Goal: Submit feedback/report problem: Submit feedback/report problem

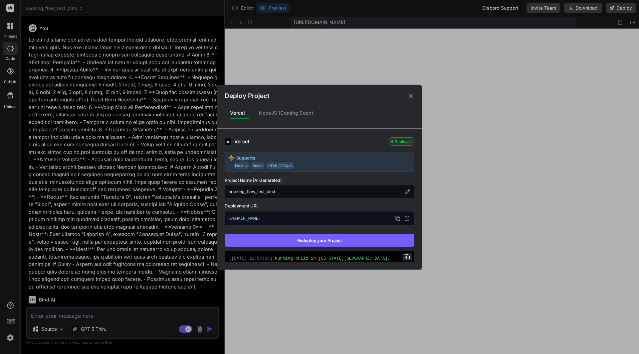
scroll to position [32, 0]
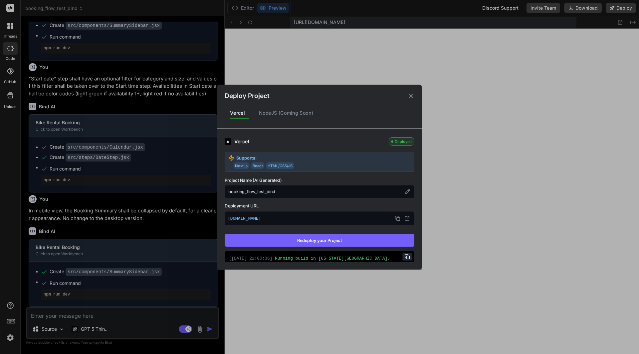
click at [464, 90] on div "Deploy Project Vercel NodeJS (Coming Soon) Vercel Deployed Supports: Next.js Re…" at bounding box center [319, 177] width 639 height 354
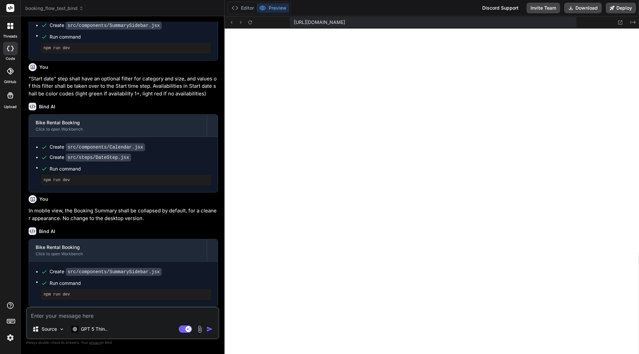
click at [199, 326] on img at bounding box center [200, 330] width 8 height 8
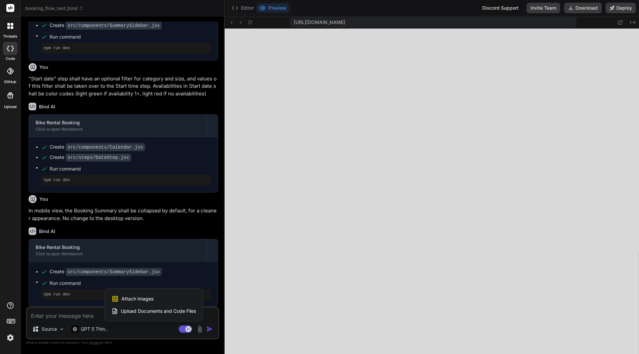
click at [58, 314] on div at bounding box center [319, 177] width 639 height 354
type textarea "x"
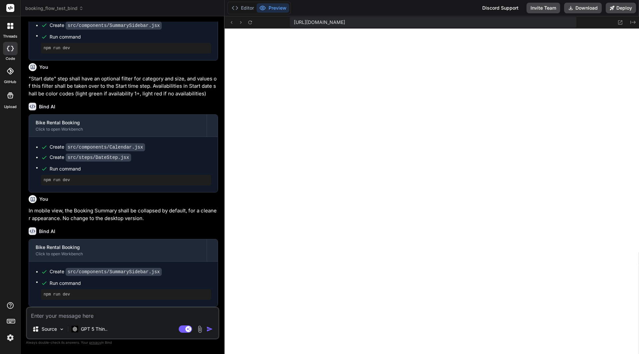
click at [63, 314] on textarea at bounding box center [122, 314] width 191 height 12
type textarea "I"
type textarea "x"
type textarea "In"
type textarea "x"
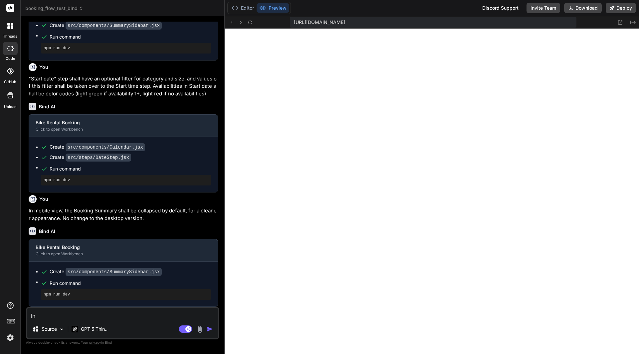
type textarea "In"
type textarea "x"
type textarea "In t"
type textarea "x"
type textarea "In th"
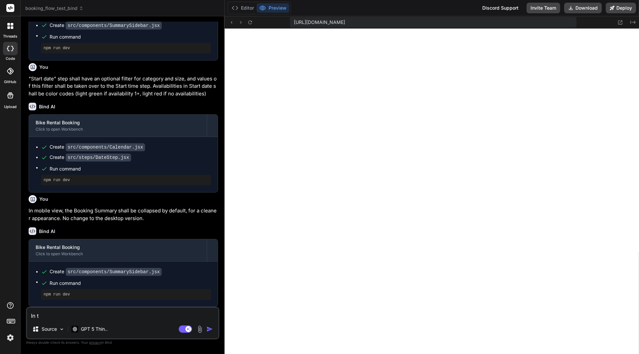
type textarea "x"
type textarea "In the"
type textarea "x"
type textarea "In the"
type textarea "x"
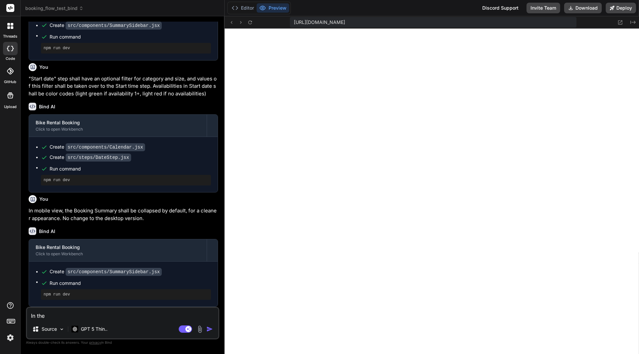
type textarea "In the s"
type textarea "x"
type textarea "In the se"
type textarea "x"
type textarea "In the sel"
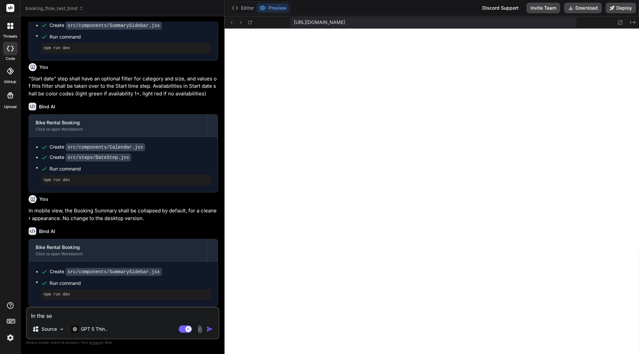
type textarea "x"
type textarea "In the sele"
type textarea "x"
type textarea "In the selec"
type textarea "x"
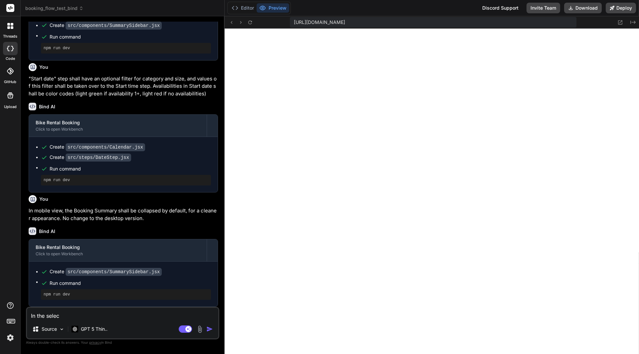
type textarea "In the select"
type textarea "x"
type textarea "In the select"
type textarea "x"
type textarea "In the select t"
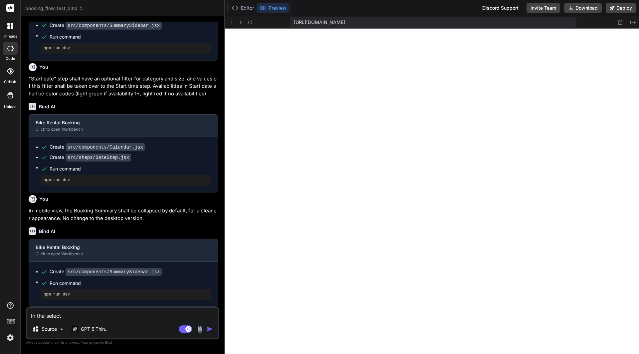
type textarea "x"
type textarea "In the select ti"
type textarea "x"
type textarea "In the select [PERSON_NAME]"
type textarea "x"
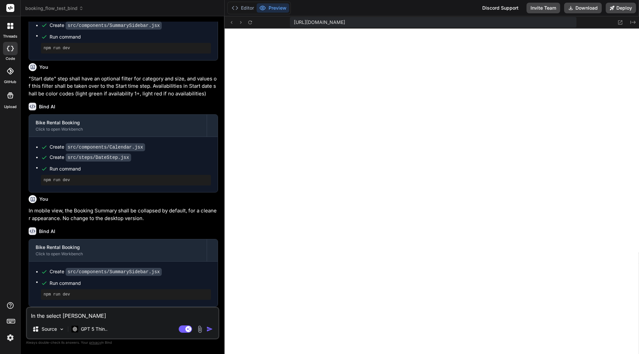
type textarea "In the select time"
type textarea "x"
type textarea "In the select time,"
type textarea "x"
type textarea "In the select time"
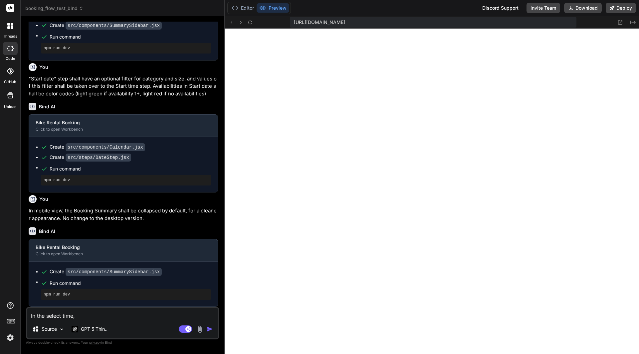
type textarea "x"
type textarea "In the select [PERSON_NAME]"
type textarea "x"
type textarea "In the select ti"
type textarea "x"
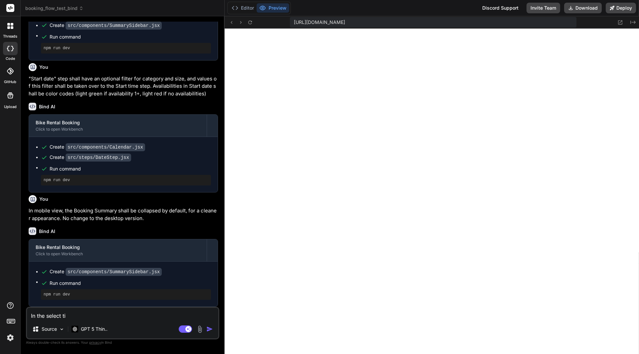
type textarea "In the select t"
type textarea "x"
type textarea "In the select"
type textarea "x"
type textarea "In the select"
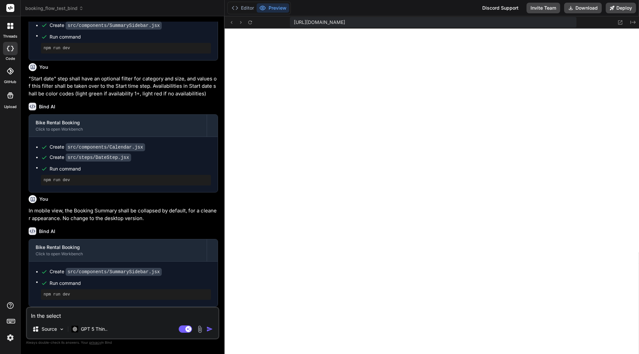
type textarea "x"
type textarea "In the selec"
type textarea "x"
type textarea "In the sele"
type textarea "x"
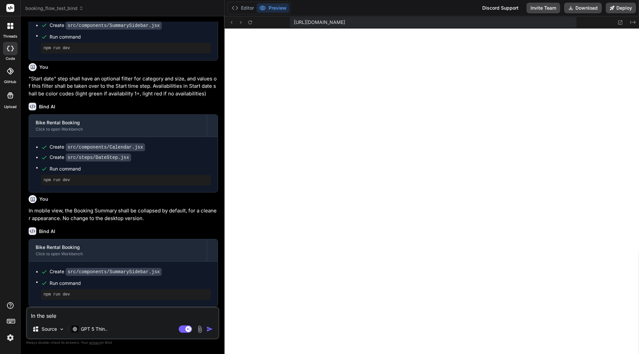
type textarea "In the sel"
type textarea "x"
type textarea "In the se"
type textarea "x"
type textarea "In the s"
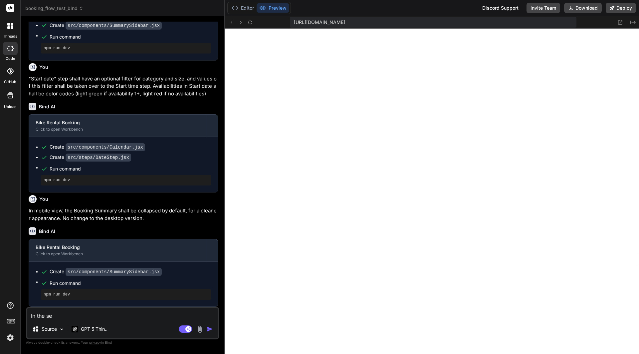
type textarea "x"
type textarea "In the"
type textarea "x"
type textarea "In the ""
type textarea "x"
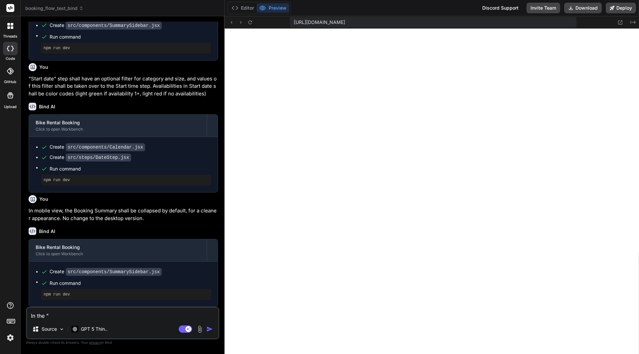
type textarea "In the "S"
type textarea "x"
type textarea "In the "St"
type textarea "x"
type textarea "In the "Sta"
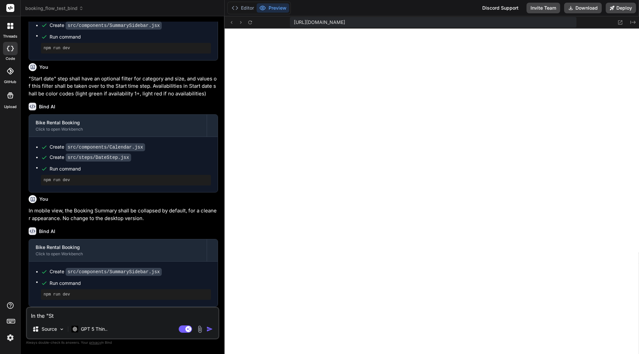
type textarea "x"
type textarea "In the "Star"
type textarea "x"
type textarea "In the "Start"
type textarea "x"
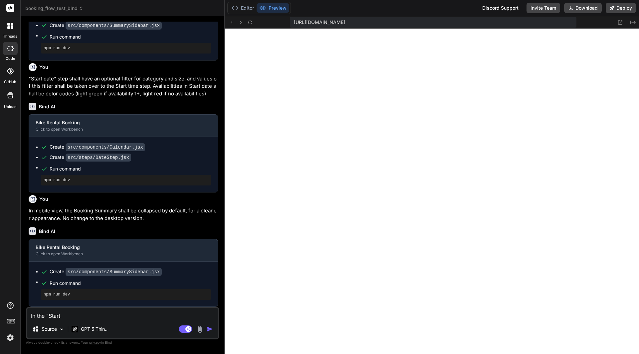
type textarea "In the "Start"
type textarea "x"
type textarea "In the "Start i"
type textarea "x"
type textarea "In the "Start im"
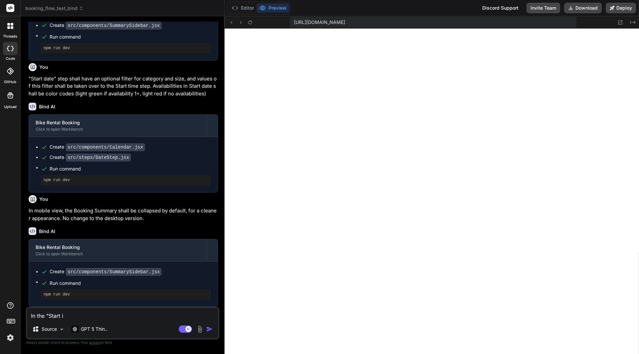
type textarea "x"
type textarea "In the "Start ime"
type textarea "x"
type textarea "In the "Start im"
type textarea "x"
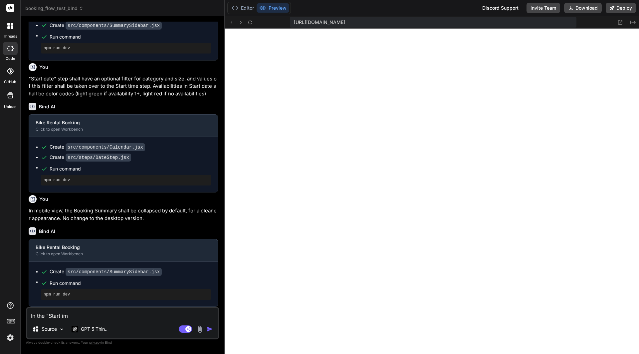
type textarea "In the "Start i"
type textarea "x"
type textarea "In the "Start it"
type textarea "x"
type textarea "In the "Start iti"
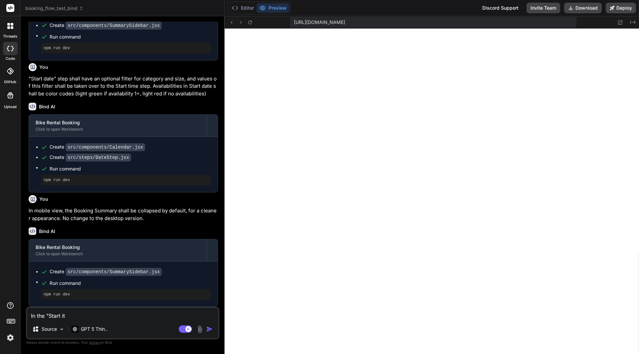
type textarea "x"
type textarea "In the "Start it"
type textarea "x"
type textarea "In the "Start i"
type textarea "x"
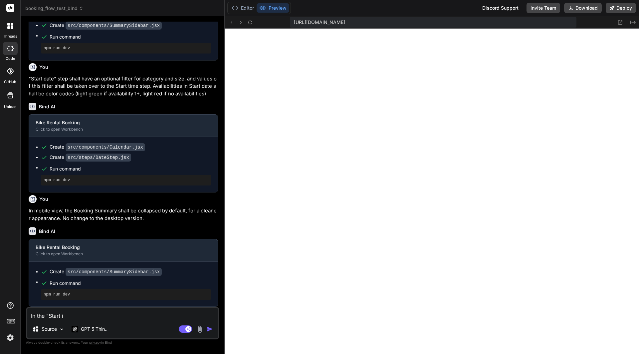
type textarea "In the "Start"
type textarea "x"
type textarea "In the "Start t"
type textarea "x"
type textarea "In the "Start ti"
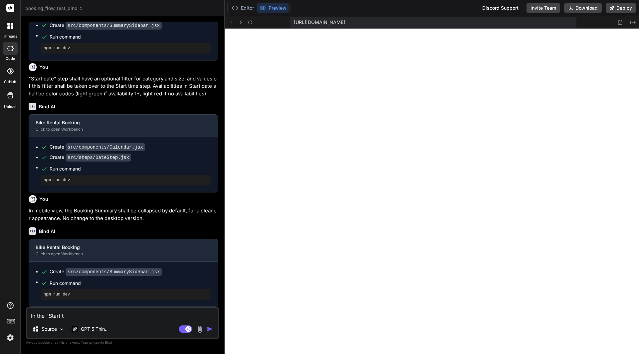
type textarea "x"
type textarea "In the "Start [PERSON_NAME]"
type textarea "x"
type textarea "In the "Start time"
type textarea "x"
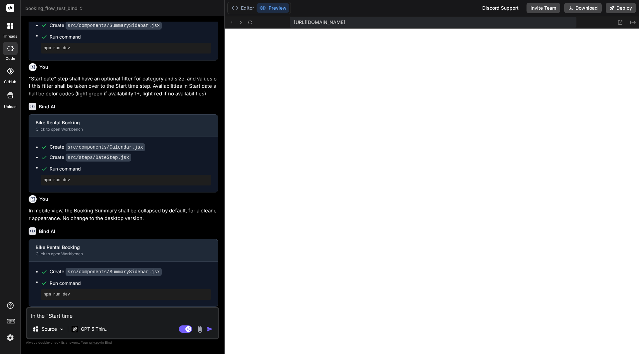
type textarea "In the "Start time""
type textarea "x"
type textarea "In the "Start time""
type textarea "x"
type textarea "In the "Start time" s"
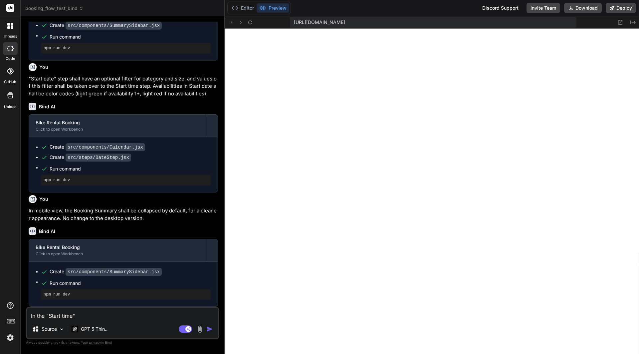
type textarea "x"
type textarea "In the "Start time" st"
type textarea "x"
type textarea "In the "Start time" ste"
type textarea "x"
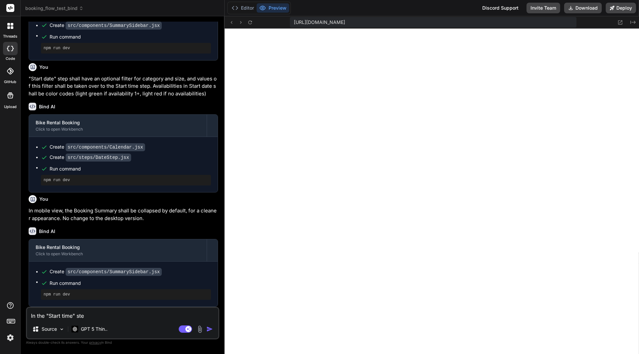
type textarea "In the "Start time" steo"
type textarea "x"
type textarea "In the "Start time" ste"
type textarea "x"
type textarea "In the "Start time" step"
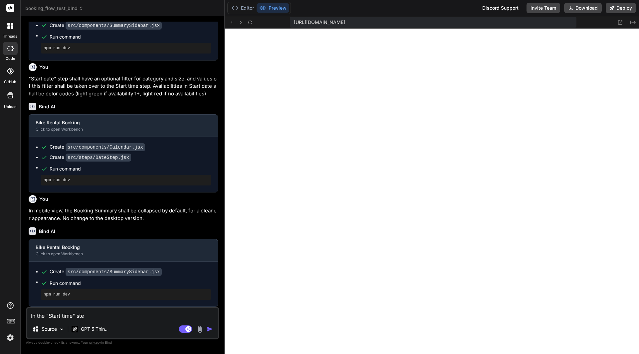
type textarea "x"
type textarea "In the "Start time" step,"
type textarea "x"
type textarea "In the "Start time" step,"
type textarea "x"
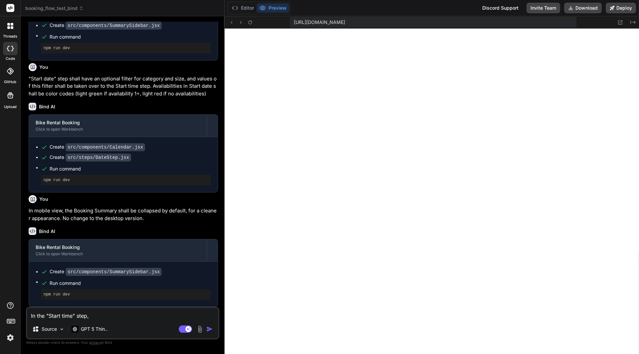
type textarea "In the "Start time" step, a"
type textarea "x"
type textarea "In the "Start time" step, al"
type textarea "x"
type textarea "In the "Start time" step, all"
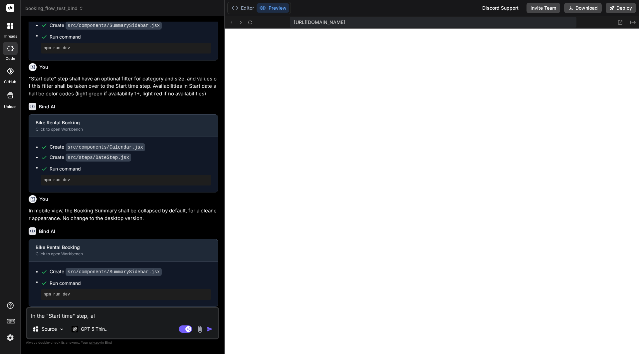
type textarea "x"
type textarea "In the "Start time" step, al"
type textarea "x"
type textarea "In the "Start time" step, a"
type textarea "x"
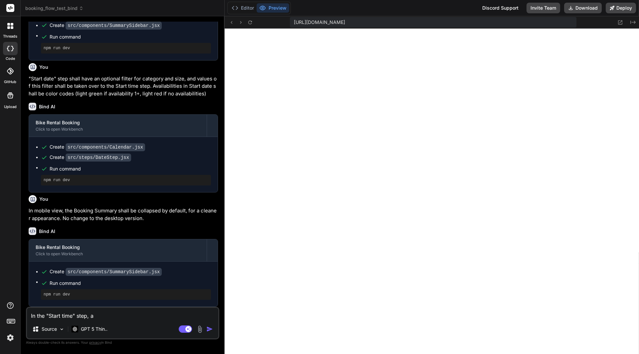
type textarea "In the "Start time" step, ap"
type textarea "x"
type textarea "In the "Start time" step, apl"
type textarea "x"
type textarea "In the "Start time" step, ap"
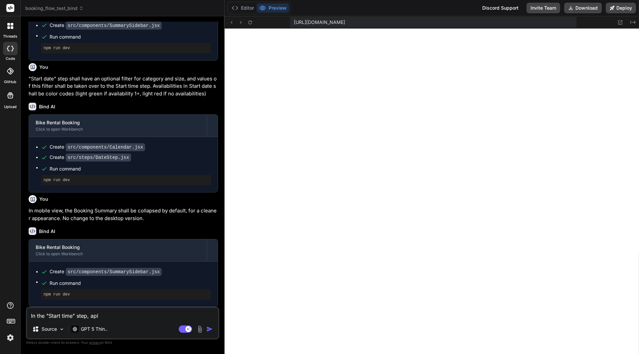
type textarea "x"
type textarea "In the "Start time" step, app"
type textarea "x"
type textarea "In the "Start time" step, appl"
type textarea "x"
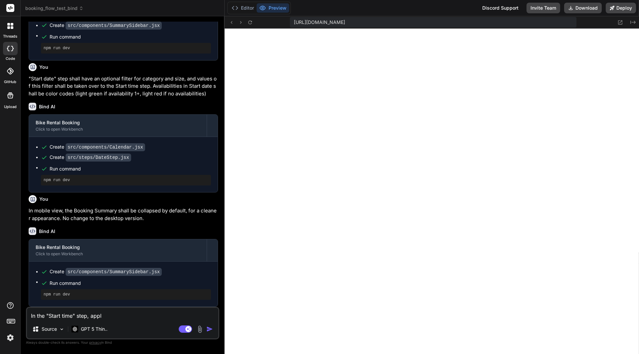
type textarea "In the "Start time" step, apply"
type textarea "x"
type textarea "In the "Start time" step, apply"
type textarea "x"
type textarea "In the "Start time" step, apply t"
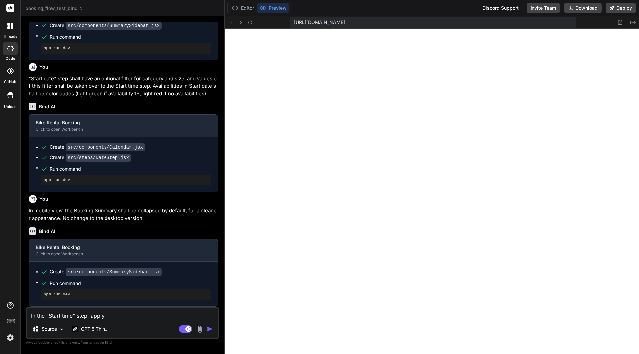
type textarea "x"
type textarea "In the "Start time" step, apply th"
type textarea "x"
type textarea "In the "Start time" step, apply ths"
type textarea "x"
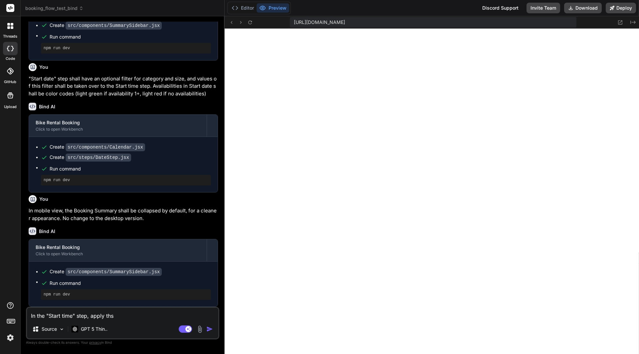
type textarea "In the "Start time" step, apply thse"
type textarea "x"
type textarea "In the "Start time" step, apply thse"
type textarea "x"
type textarea "In the "Start time" step, apply thse"
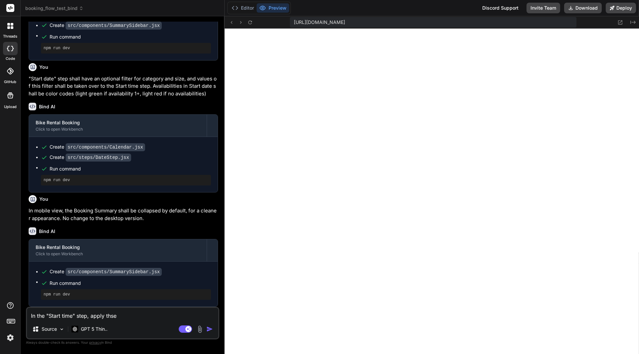
type textarea "x"
type textarea "In the "Start time" step, apply ths"
type textarea "x"
type textarea "In the "Start time" step, apply th"
type textarea "x"
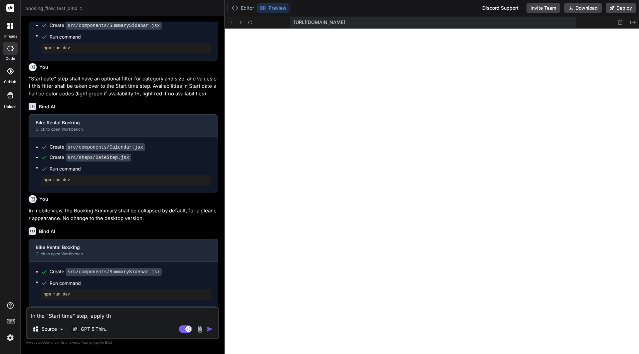
type textarea "In the "Start time" step, apply the"
type textarea "x"
type textarea "In the "Start time" step, apply thes"
type textarea "x"
type textarea "In the "Start time" step, apply these"
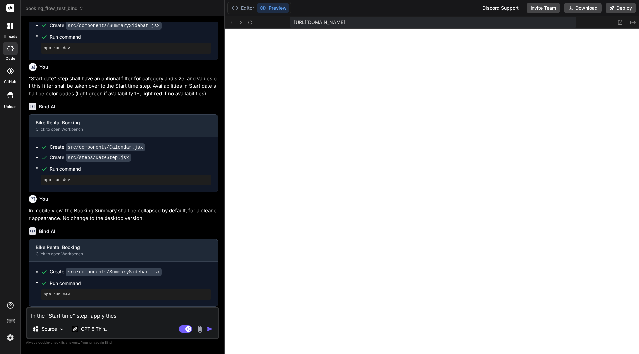
type textarea "x"
type textarea "In the "Start time" step, apply these"
type textarea "x"
type textarea "In the "Start time" step, apply these c"
type textarea "x"
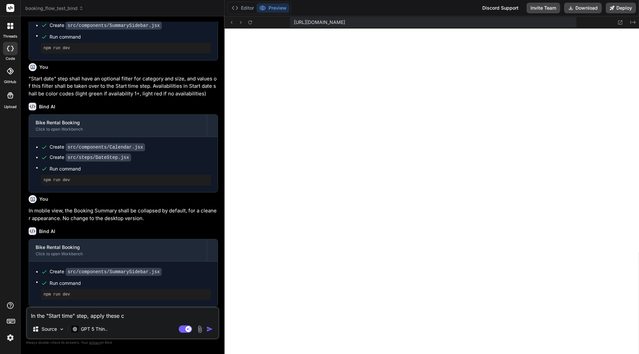
type textarea "In the "Start time" step, apply these ch"
type textarea "x"
type textarea "In the "Start time" step, apply these cha"
type textarea "x"
type textarea "In the "Start time" step, apply these chan"
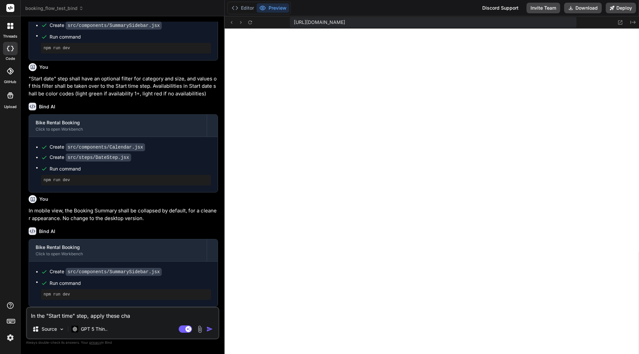
type textarea "x"
type textarea "In the "Start time" step, apply these [PERSON_NAME]"
type textarea "x"
type textarea "In the "Start time" step, apply these change"
type textarea "x"
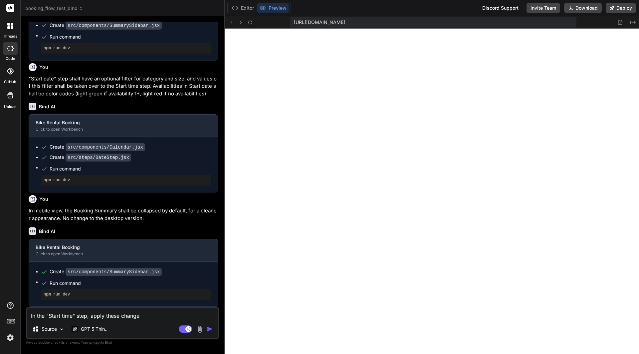
type textarea "In the "Start time" step, apply these changes"
type textarea "x"
type textarea "In the "Start time" step, apply these changes:"
type textarea "x"
type textarea "In the "Start time" step, apply these changes:"
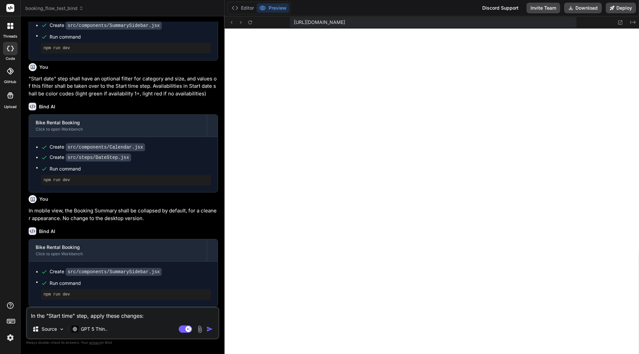
type textarea "x"
type textarea "In the "Start time" step, apply these changes: o"
type textarea "x"
type textarea "In the "Start time" step, apply these changes: ol"
type textarea "x"
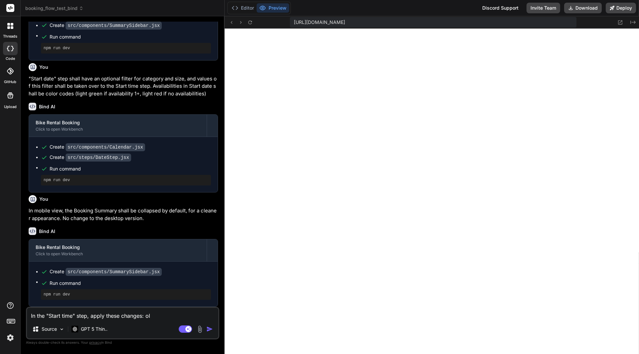
type textarea "In the "Start time" step, apply these changes: o"
type textarea "x"
type textarea "In the "Start time" step, apply these changes: on"
type textarea "x"
type textarea "In the "Start time" step, apply these changes: onl"
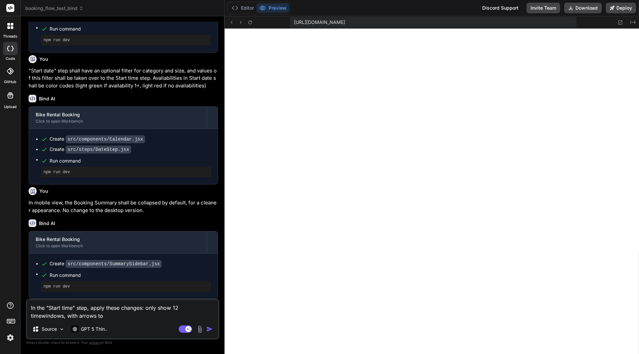
click at [66, 314] on textarea "In the "Start time" step, apply these changes: only show 12 timewindows, with a…" at bounding box center [122, 310] width 191 height 20
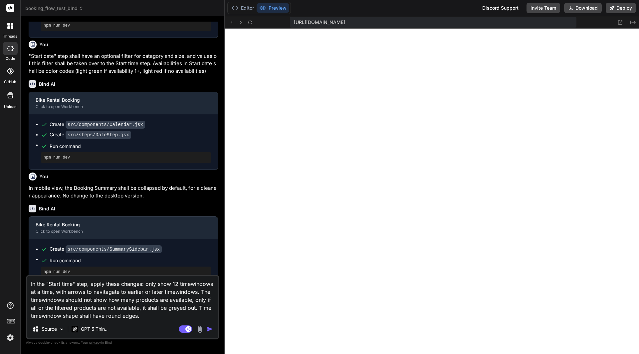
click at [199, 290] on textarea "In the "Start time" step, apply these changes: only show 12 timewindows at a ti…" at bounding box center [122, 298] width 191 height 44
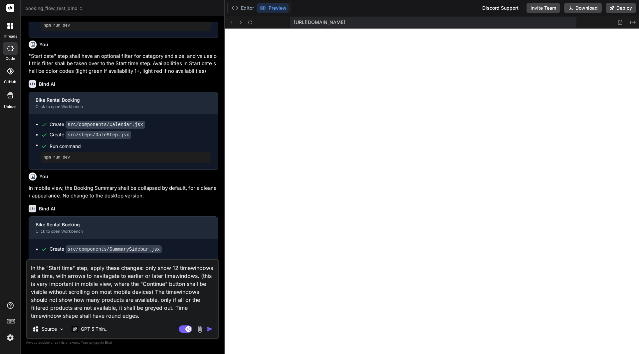
click at [209, 328] on img "button" at bounding box center [209, 329] width 7 height 7
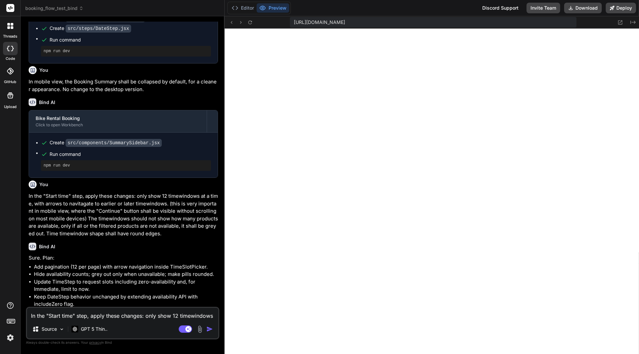
scroll to position [4783, 0]
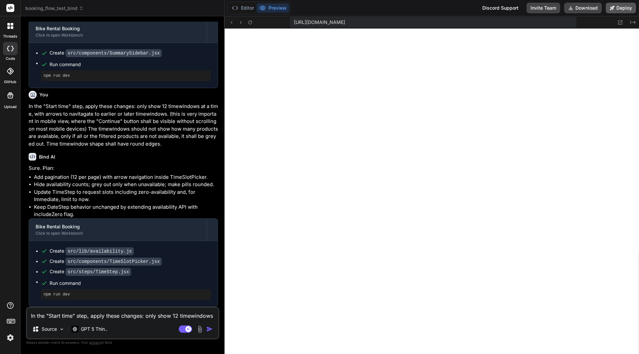
click at [622, 6] on button "Deploy" at bounding box center [621, 8] width 30 height 11
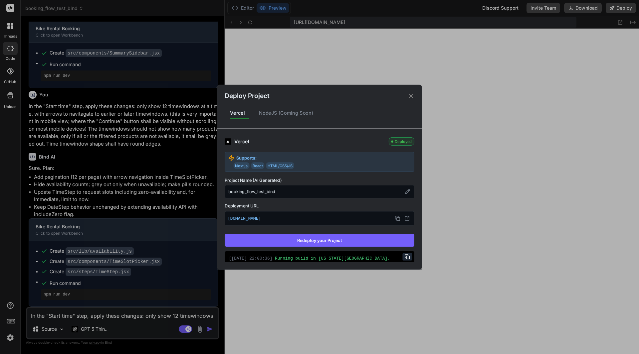
click at [322, 240] on button "Redeploy your Project" at bounding box center [320, 240] width 190 height 13
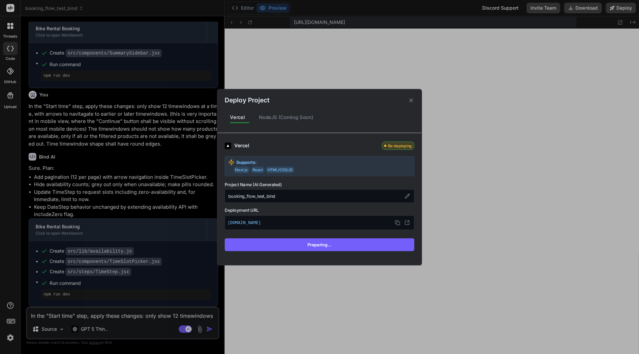
scroll to position [4743, 0]
click at [439, 47] on div "Deploy Project Vercel NodeJS (Coming Soon) Vercel Re-deploying Supports: Next.j…" at bounding box center [319, 177] width 639 height 354
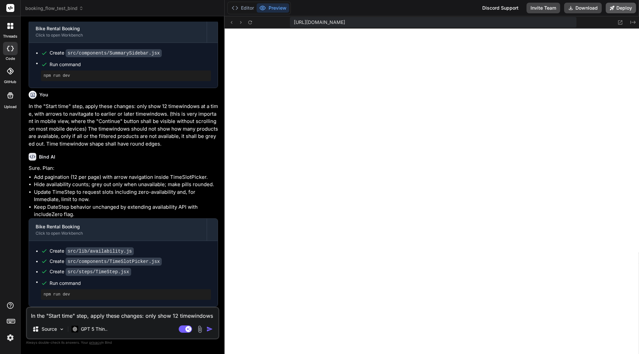
click at [620, 9] on button "Deploy" at bounding box center [621, 8] width 30 height 11
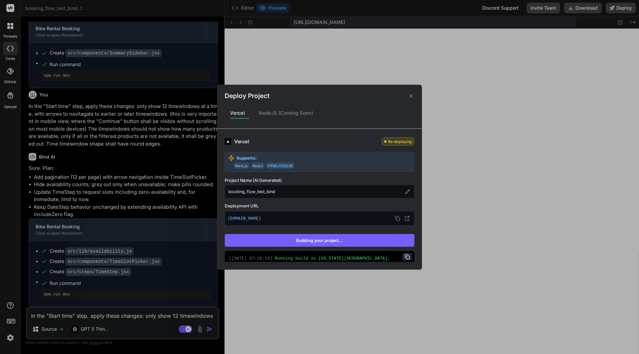
scroll to position [4783, 0]
click at [93, 318] on div "Deploy Project Vercel NodeJS (Coming Soon) Vercel Deployed Supports: Next.js Re…" at bounding box center [319, 177] width 639 height 354
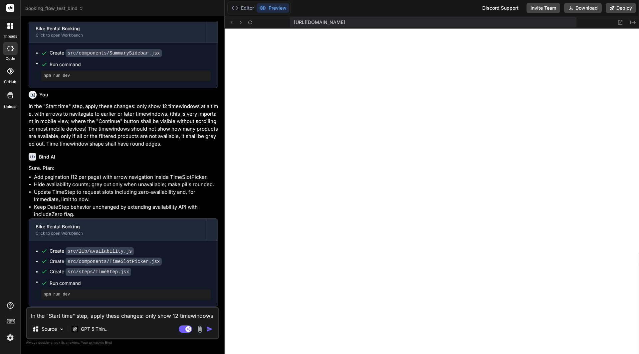
click at [93, 318] on textarea "In the "Start time" step, apply these changes: only show 12 timewindows at a ti…" at bounding box center [122, 314] width 191 height 12
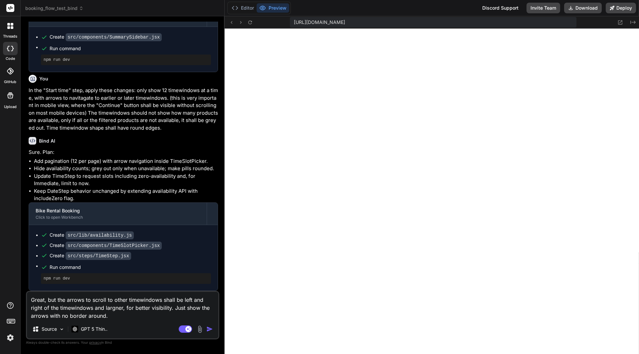
click at [119, 308] on textarea "Great, but the arrows to scroll to other timewindows shall be left and right of…" at bounding box center [122, 306] width 191 height 28
click at [92, 307] on textarea "Great, but the arrows to scroll to other timewindows shall be left and right of…" at bounding box center [122, 306] width 191 height 28
click at [209, 326] on img "button" at bounding box center [209, 329] width 7 height 7
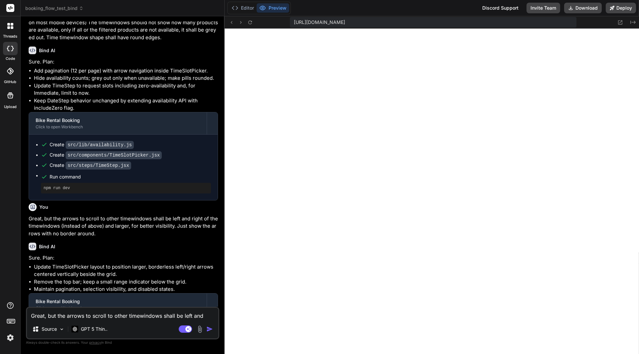
scroll to position [4943, 0]
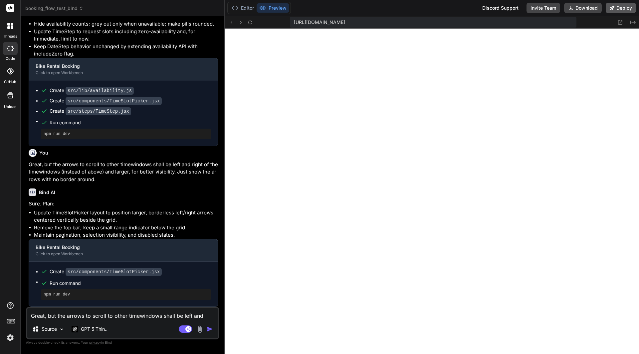
click at [618, 10] on button "Deploy" at bounding box center [621, 8] width 30 height 11
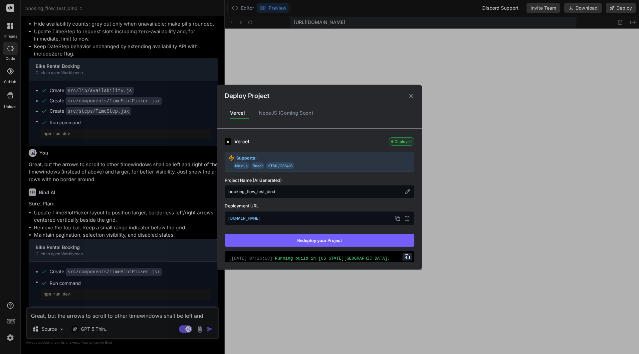
click at [344, 236] on button "Redeploy your Project" at bounding box center [320, 240] width 190 height 13
click at [415, 99] on div "Deploy Project" at bounding box center [319, 93] width 204 height 16
click at [410, 98] on icon at bounding box center [411, 96] width 6 height 6
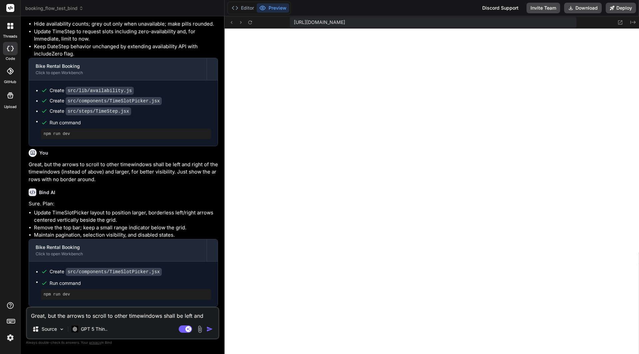
click at [89, 314] on textarea "Great, but the arrows to scroll to other timewindows shall be left and right of…" at bounding box center [122, 314] width 191 height 12
click at [80, 315] on textarea "In mobile view, the rental duration and the start" at bounding box center [122, 314] width 191 height 12
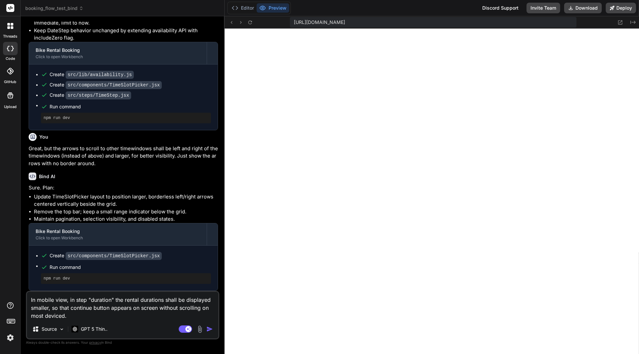
drag, startPoint x: 79, startPoint y: 316, endPoint x: 17, endPoint y: 298, distance: 65.0
click at [17, 298] on div "threads code GitHub Upload booking_flow_test_bind Created with Pixso. Bind AI W…" at bounding box center [319, 177] width 639 height 354
click at [82, 318] on textarea "In mobile view, in step "duration" the rental durations shall be displayed smal…" at bounding box center [122, 306] width 191 height 28
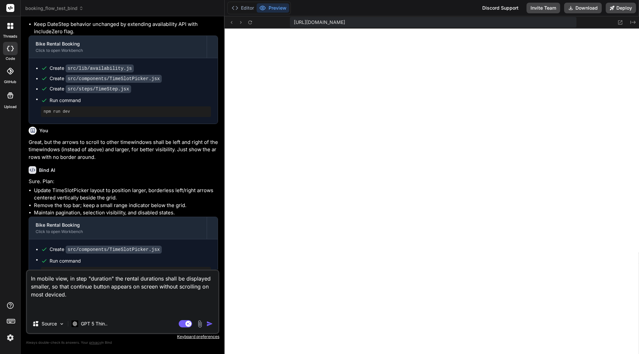
paste textarea "In mobile view, in step "duration" the rental durations shall be displayed smal…"
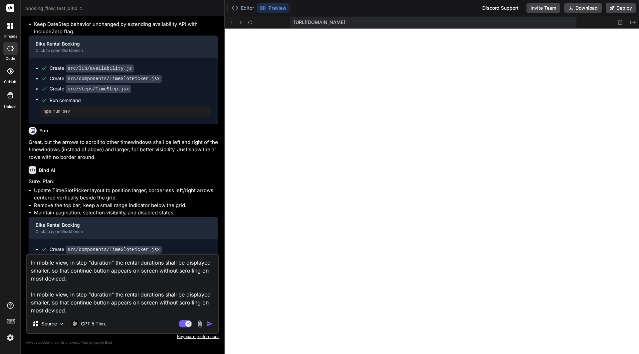
click at [100, 295] on textarea "In mobile view, in step "duration" the rental durations shall be displayed smal…" at bounding box center [122, 285] width 191 height 60
click at [130, 296] on textarea "In mobile view, in step "duration" the rental durations shall be displayed smal…" at bounding box center [122, 285] width 191 height 60
click at [210, 324] on img "button" at bounding box center [209, 324] width 7 height 7
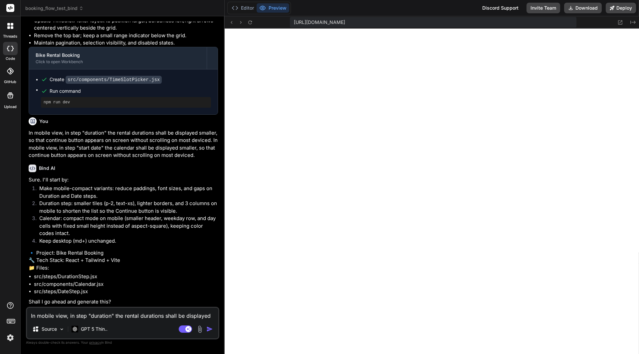
scroll to position [5151, 0]
click at [86, 316] on textarea "In mobile view, in step "duration" the rental durations shall be displayed smal…" at bounding box center [122, 314] width 191 height 12
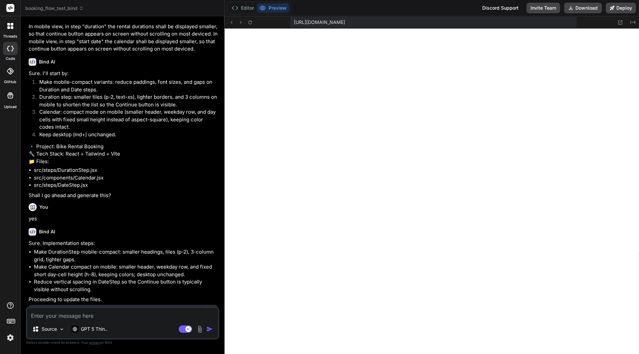
scroll to position [5344, 0]
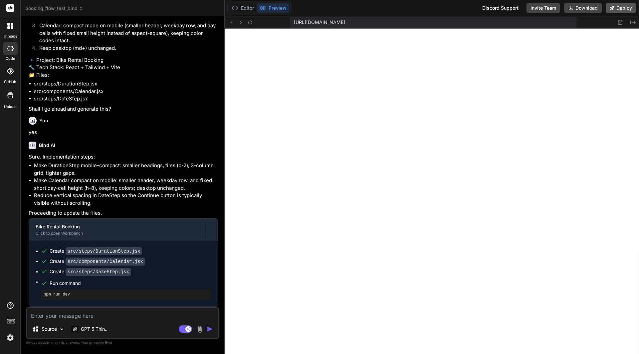
click at [618, 9] on button "Deploy" at bounding box center [621, 8] width 30 height 11
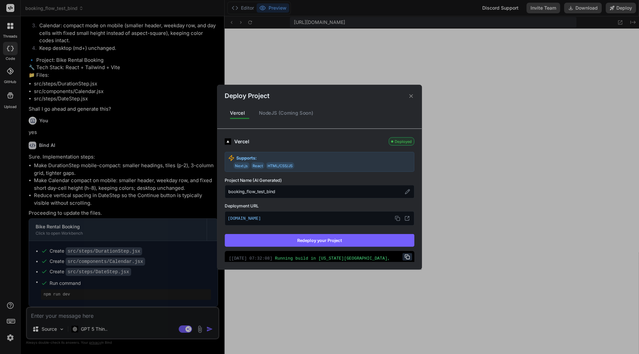
click at [354, 239] on button "Redeploy your Project" at bounding box center [320, 240] width 190 height 13
click at [412, 92] on div "Deploy Project" at bounding box center [319, 93] width 204 height 16
click at [410, 96] on icon at bounding box center [411, 96] width 6 height 6
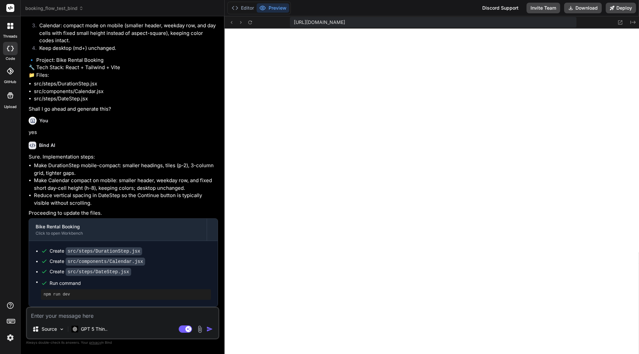
click at [63, 312] on textarea at bounding box center [122, 314] width 191 height 12
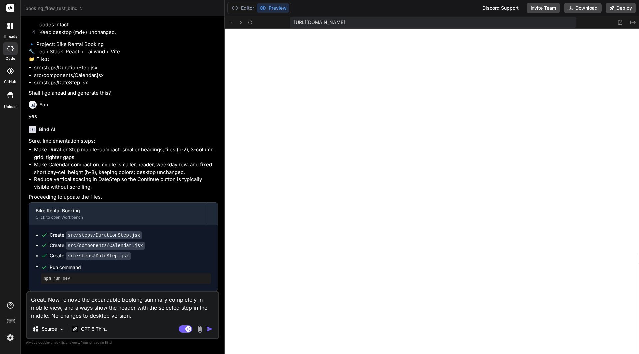
click at [213, 326] on button "button" at bounding box center [210, 329] width 9 height 7
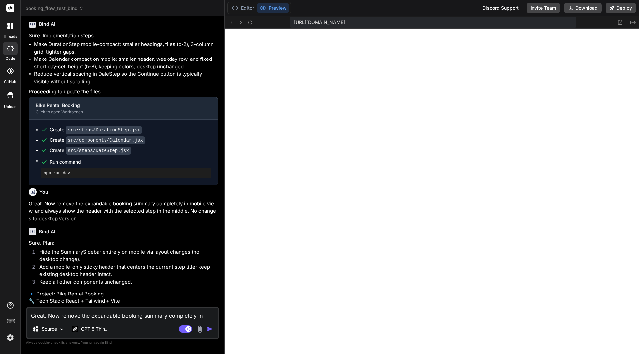
scroll to position [5506, 0]
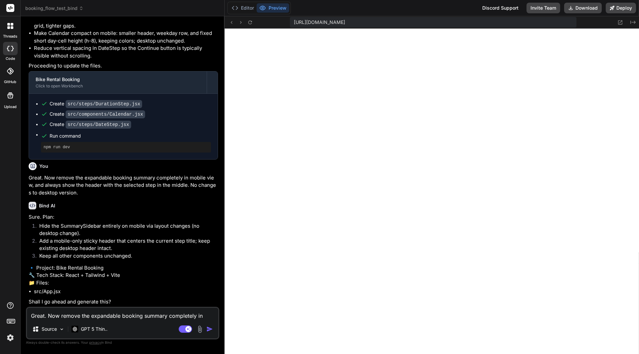
click at [78, 313] on textarea "Great. Now remove the expandable booking summary completely in mobile view, and…" at bounding box center [122, 314] width 191 height 12
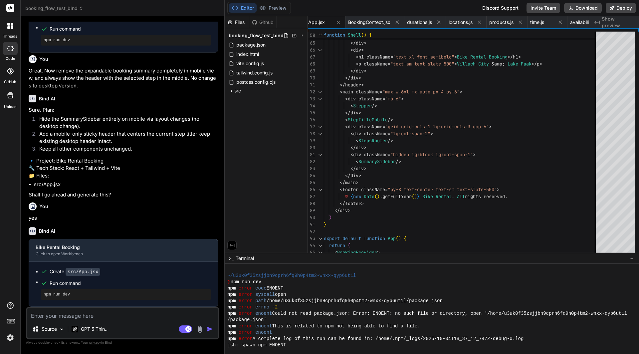
scroll to position [5613, 0]
click at [620, 6] on button "Deploy" at bounding box center [621, 8] width 30 height 11
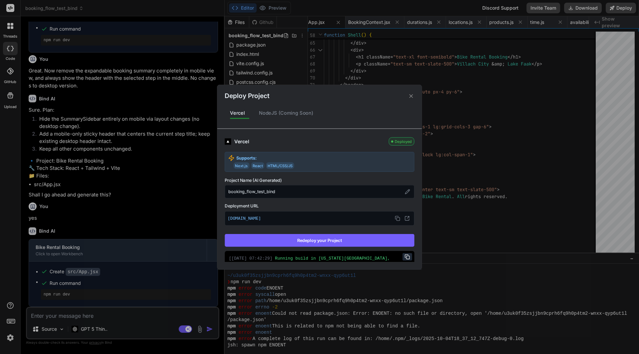
click at [339, 236] on button "Redeploy your Project" at bounding box center [320, 240] width 190 height 13
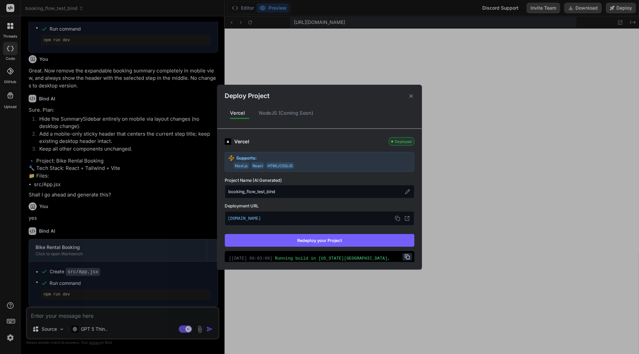
click at [175, 166] on div "Deploy Project Vercel NodeJS (Coming Soon) Vercel Deployed Supports: Next.js Re…" at bounding box center [319, 177] width 639 height 354
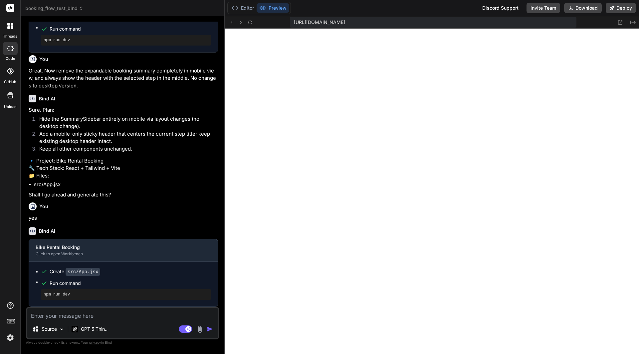
click at [106, 314] on textarea at bounding box center [122, 314] width 191 height 12
click at [119, 313] on textarea "the header does" at bounding box center [122, 314] width 191 height 12
click at [206, 327] on img "button" at bounding box center [209, 329] width 7 height 7
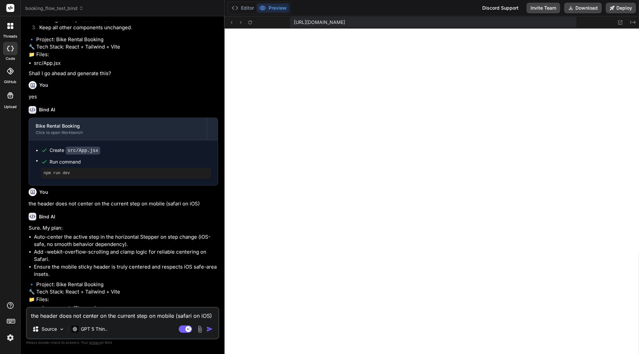
scroll to position [5774, 0]
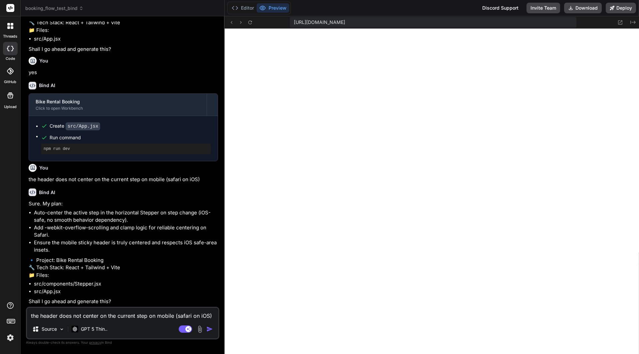
click at [96, 312] on textarea "the header does not center on the current step on mobile (safari on iOS)" at bounding box center [122, 314] width 191 height 12
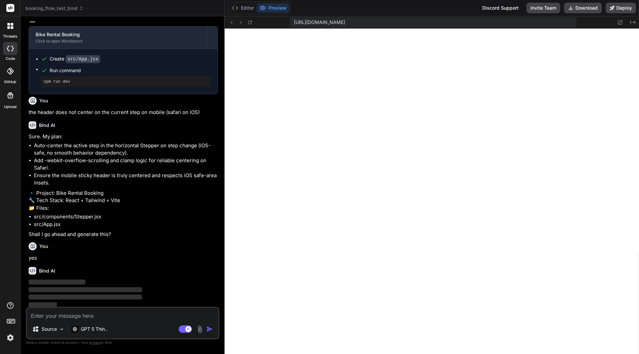
scroll to position [5843, 0]
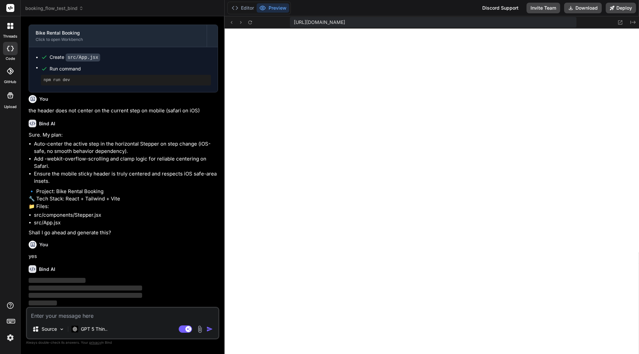
click at [9, 339] on img at bounding box center [10, 337] width 11 height 11
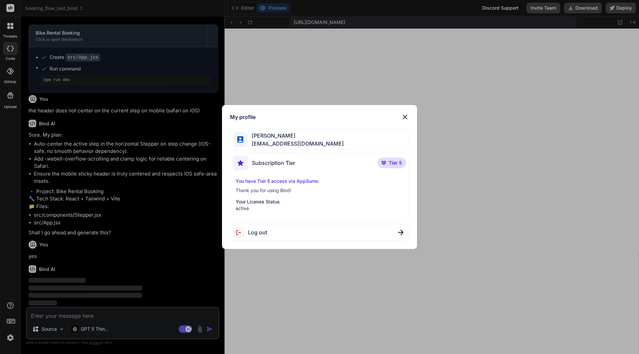
click at [404, 117] on img at bounding box center [405, 117] width 8 height 8
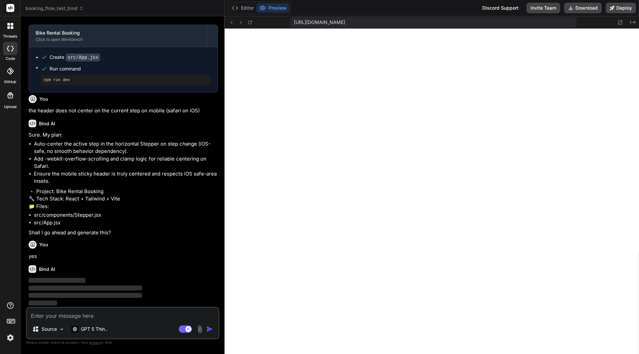
click at [489, 4] on div "Discord Support" at bounding box center [500, 8] width 44 height 11
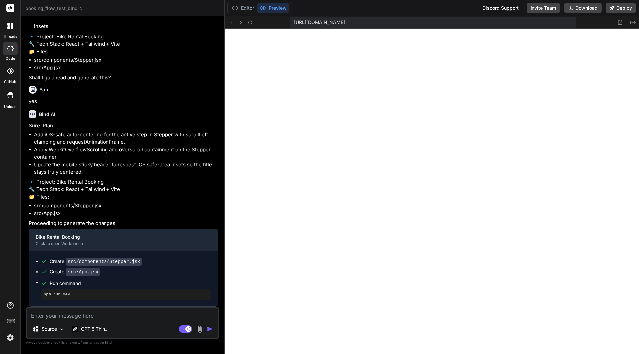
scroll to position [6013, 0]
click at [619, 4] on button "Deploy" at bounding box center [621, 8] width 30 height 11
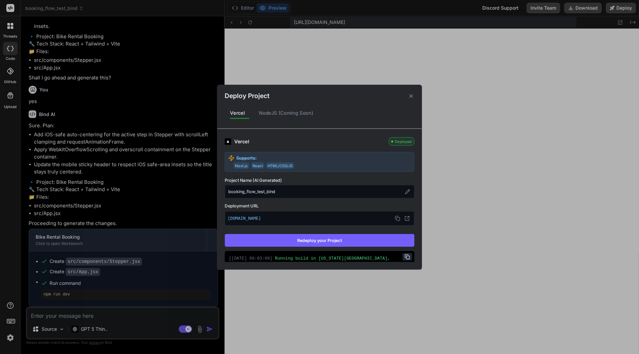
click at [309, 242] on button "Redeploy your Project" at bounding box center [320, 240] width 190 height 13
click at [110, 313] on div "Deploy Project Vercel NodeJS (Coming Soon) Vercel Deployed Supports: Next.js Re…" at bounding box center [319, 177] width 639 height 354
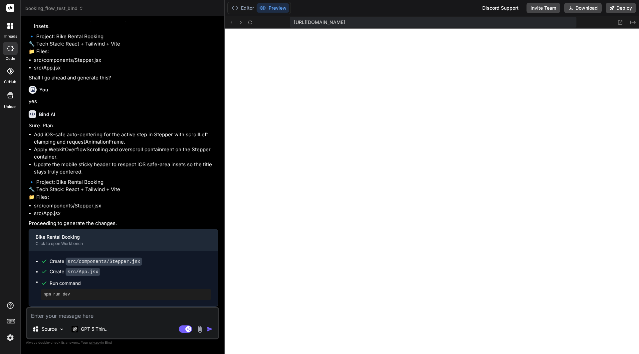
click at [110, 313] on textarea at bounding box center [122, 314] width 191 height 12
click at [45, 315] on textarea "great, now please make the transition to the ac" at bounding box center [122, 314] width 191 height 12
click at [200, 317] on textarea "great, this works. now please make the transition to the ac" at bounding box center [122, 314] width 191 height 12
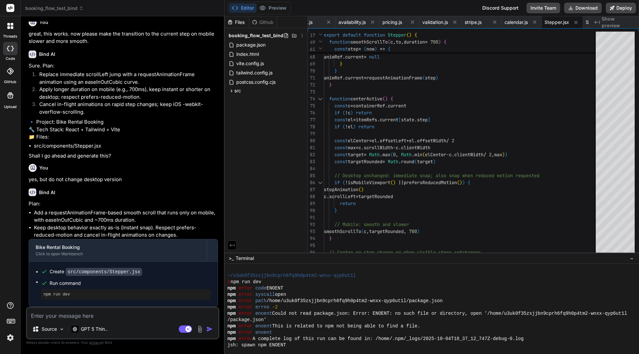
scroll to position [6305, 0]
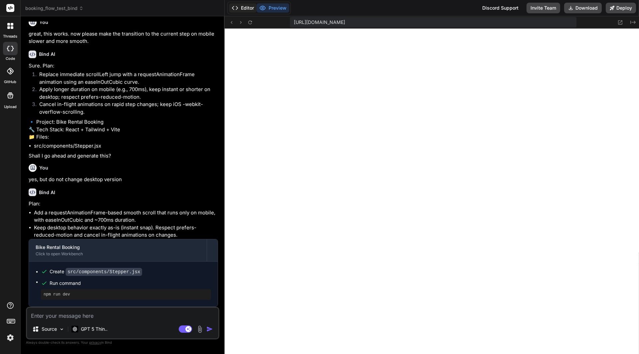
click at [245, 5] on button "Editor" at bounding box center [243, 7] width 28 height 9
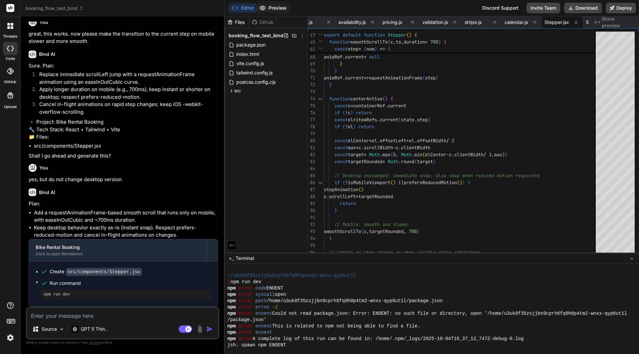
click at [273, 8] on button "Preview" at bounding box center [273, 7] width 33 height 9
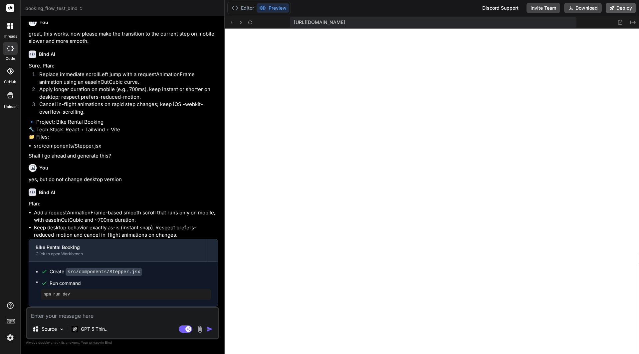
click at [612, 9] on icon at bounding box center [612, 8] width 4 height 4
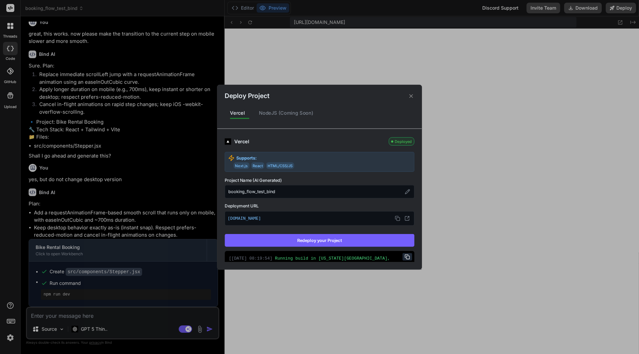
click at [306, 241] on button "Redeploy your Project" at bounding box center [320, 240] width 190 height 13
